Goal: Book appointment/travel/reservation

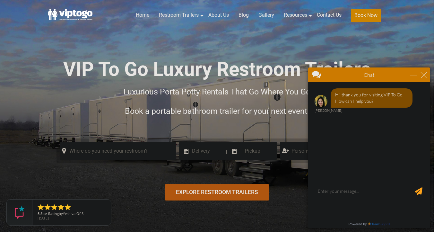
click at [424, 75] on div "close" at bounding box center [424, 75] width 6 height 6
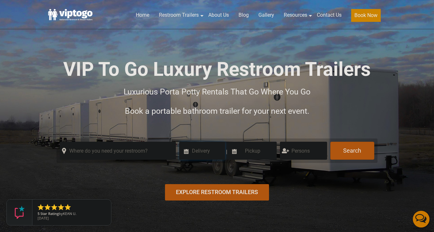
click at [207, 150] on input at bounding box center [202, 151] width 46 height 18
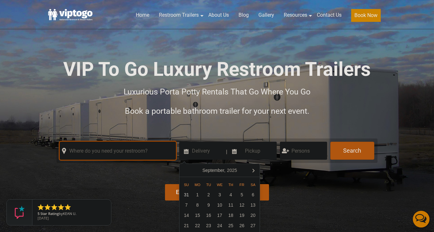
click at [136, 149] on input "text" at bounding box center [118, 151] width 116 height 18
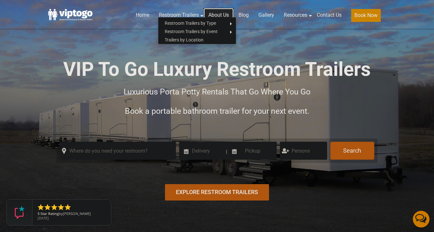
click at [218, 13] on link "About Us" at bounding box center [219, 15] width 30 height 14
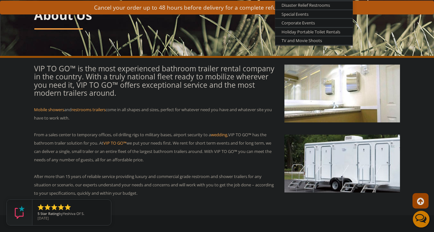
scroll to position [62, 0]
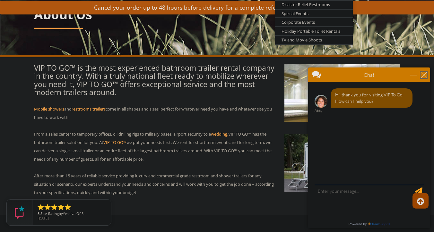
click at [425, 77] on div "close" at bounding box center [424, 75] width 6 height 6
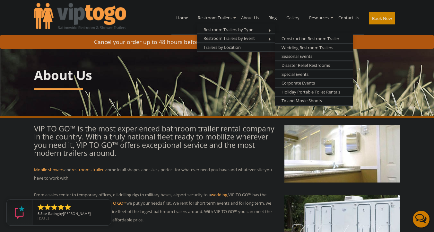
scroll to position [0, 0]
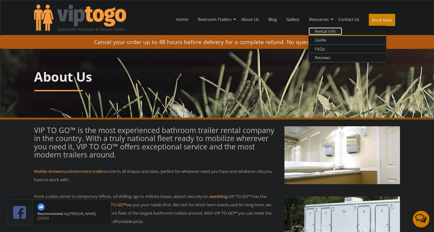
click at [325, 32] on link "Rental Info" at bounding box center [326, 31] width 34 height 8
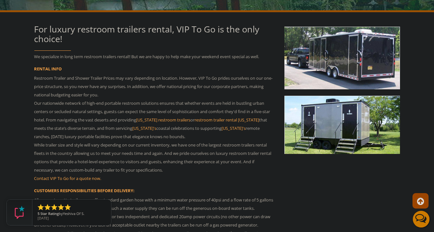
scroll to position [116, 0]
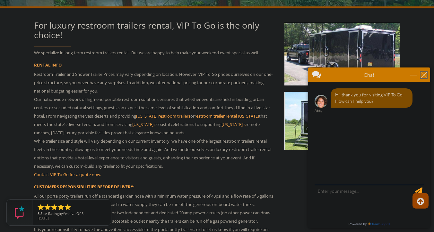
click at [424, 74] on div "close" at bounding box center [424, 75] width 6 height 6
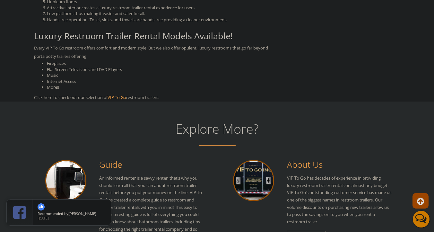
scroll to position [623, 0]
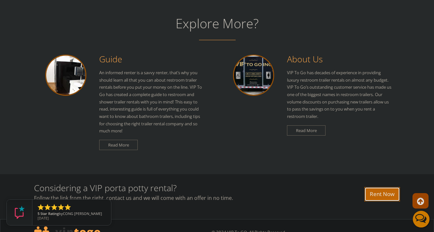
click at [379, 196] on link "Rent Now" at bounding box center [383, 194] width 36 height 14
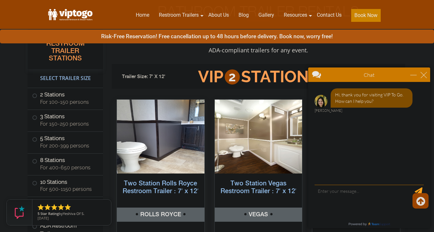
scroll to position [259, 0]
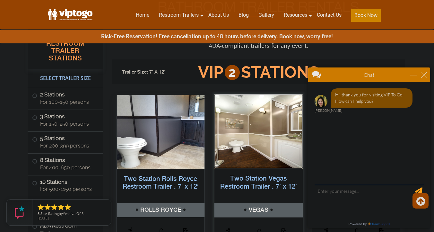
click at [253, 153] on img at bounding box center [258, 131] width 88 height 75
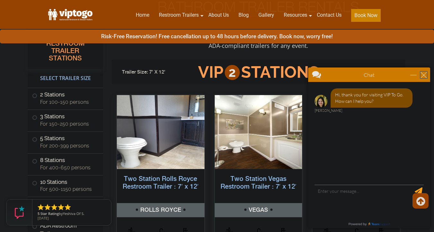
click at [424, 76] on div "close" at bounding box center [424, 75] width 6 height 6
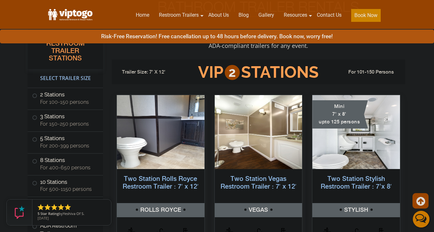
scroll to position [0, 0]
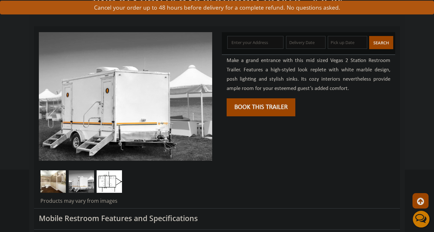
scroll to position [64, 0]
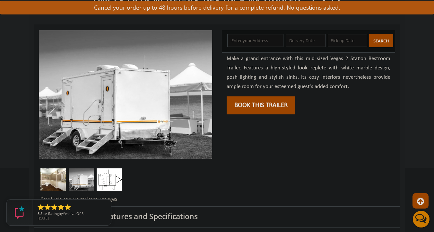
click at [269, 108] on button "Book this trailer" at bounding box center [261, 105] width 69 height 18
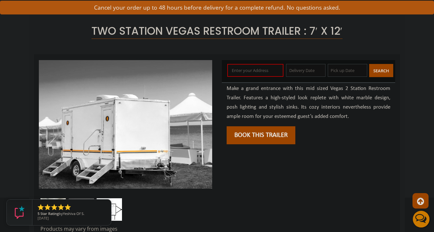
scroll to position [34, 0]
click at [262, 136] on button "Book this trailer" at bounding box center [261, 136] width 69 height 18
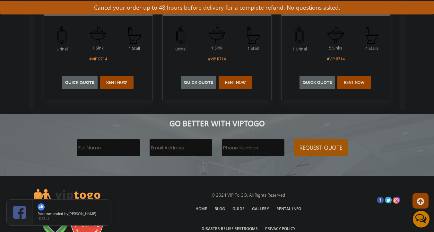
scroll to position [1591, 0]
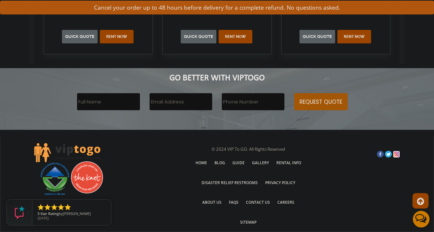
click at [399, 154] on link at bounding box center [396, 154] width 7 height 7
